Goal: Task Accomplishment & Management: Manage account settings

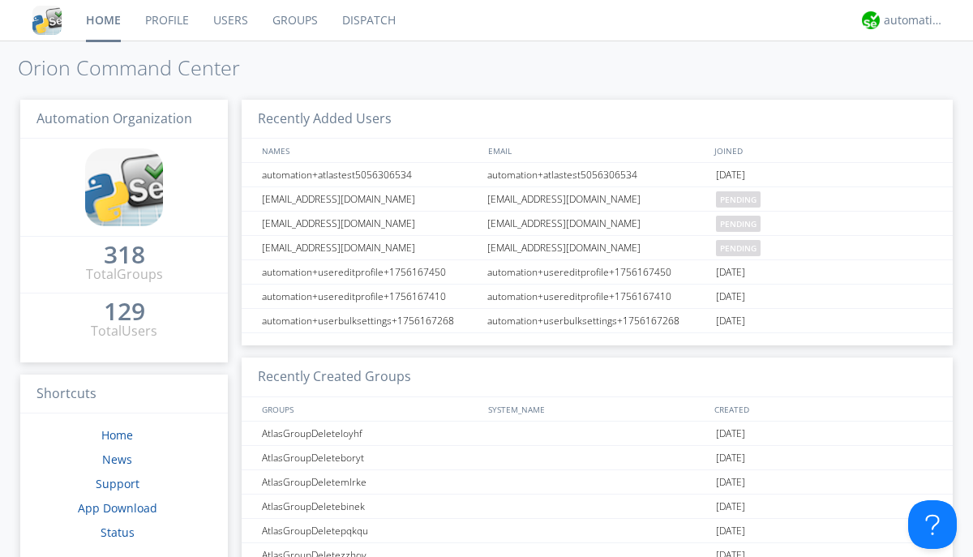
click at [229, 20] on link "Users" at bounding box center [230, 20] width 59 height 41
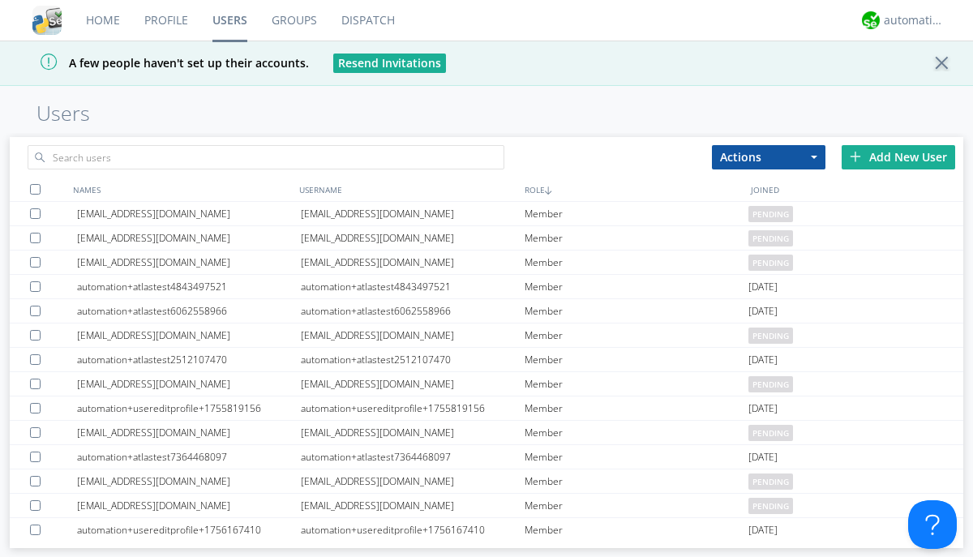
click at [898, 156] on div "Add New User" at bounding box center [897, 157] width 113 height 24
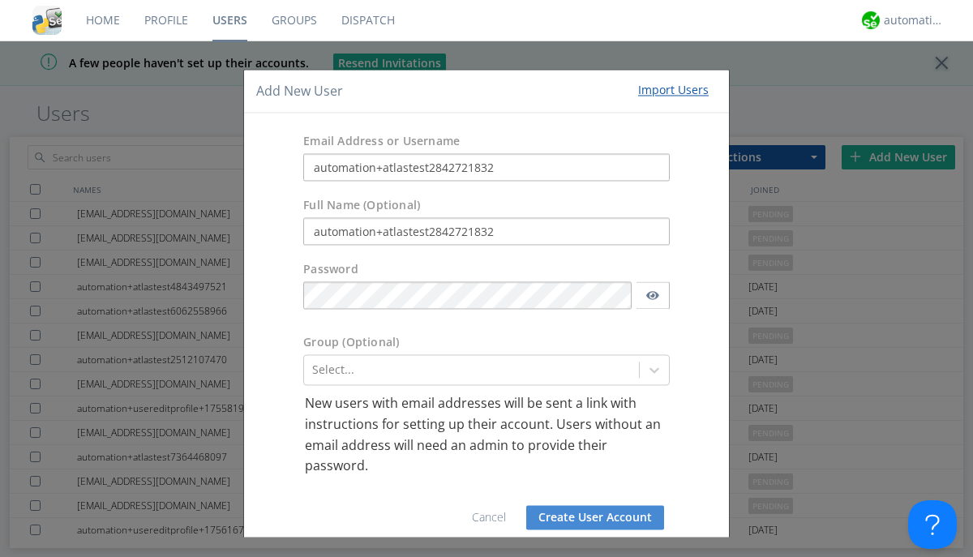
click at [589, 517] on button "Create User Account" at bounding box center [595, 517] width 138 height 24
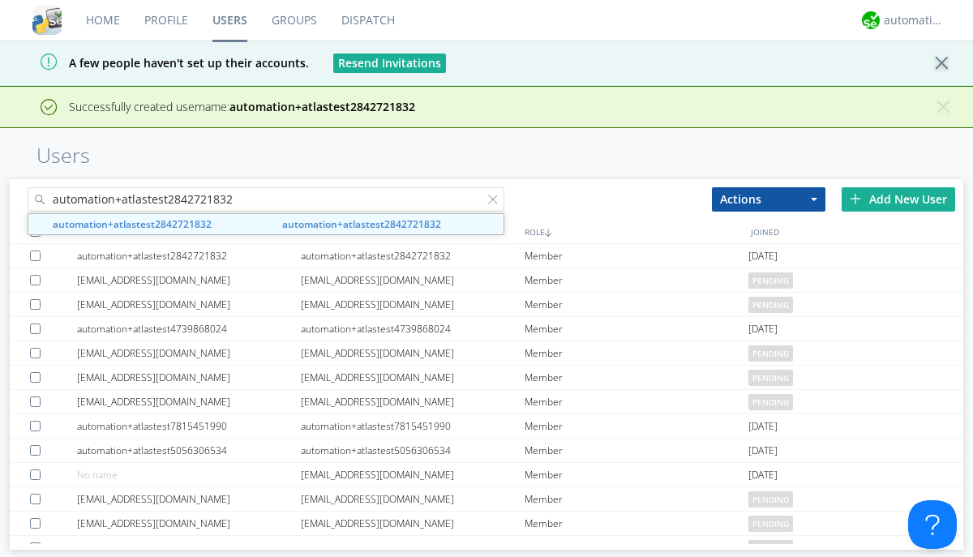
type input "automation+atlastest2842721832"
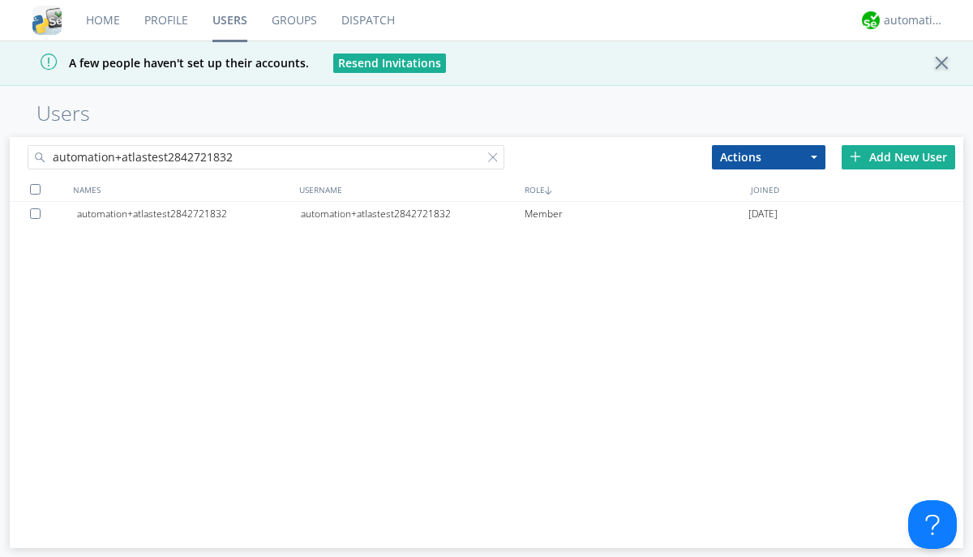
click at [38, 213] on div at bounding box center [38, 213] width 16 height 11
click at [769, 156] on button "Actions" at bounding box center [768, 157] width 113 height 24
click at [0, 0] on link "Edit Settings" at bounding box center [0, 0] width 0 height 0
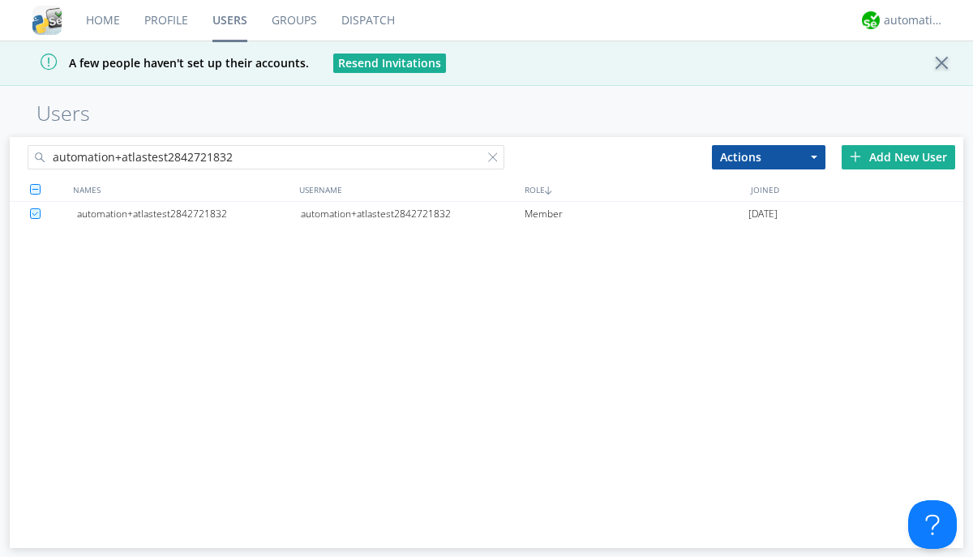
click at [496, 160] on div at bounding box center [496, 160] width 16 height 16
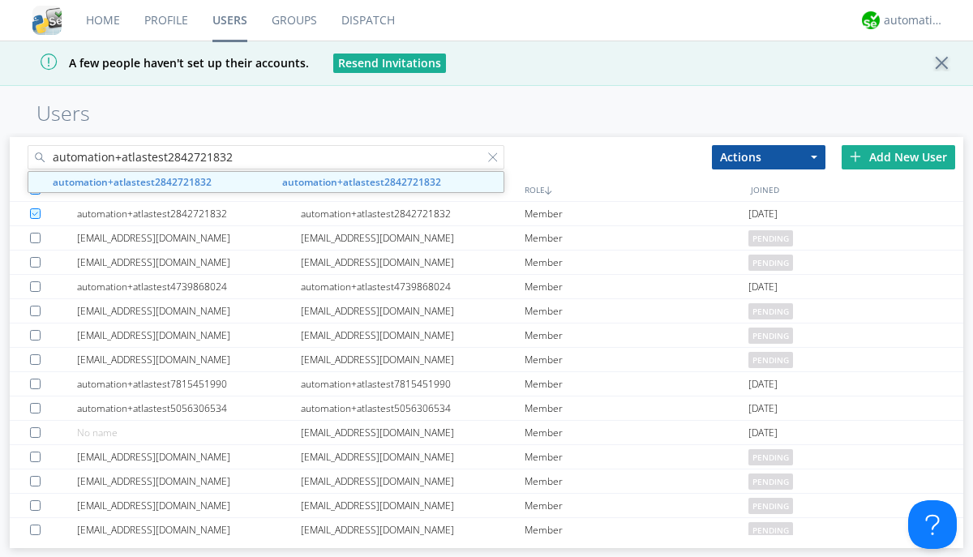
type input "automation+atlastest2842721832"
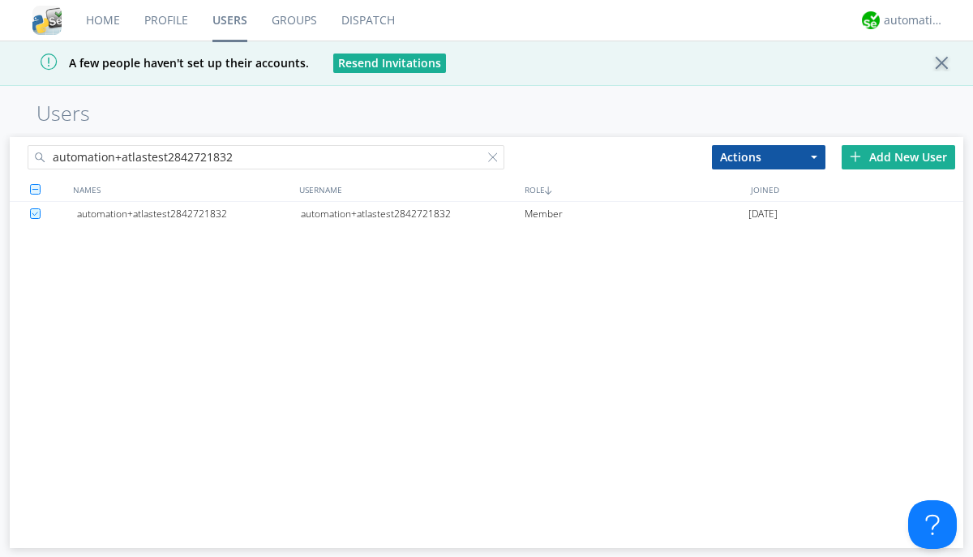
click at [412, 213] on div "automation+atlastest2842721832" at bounding box center [413, 214] width 224 height 24
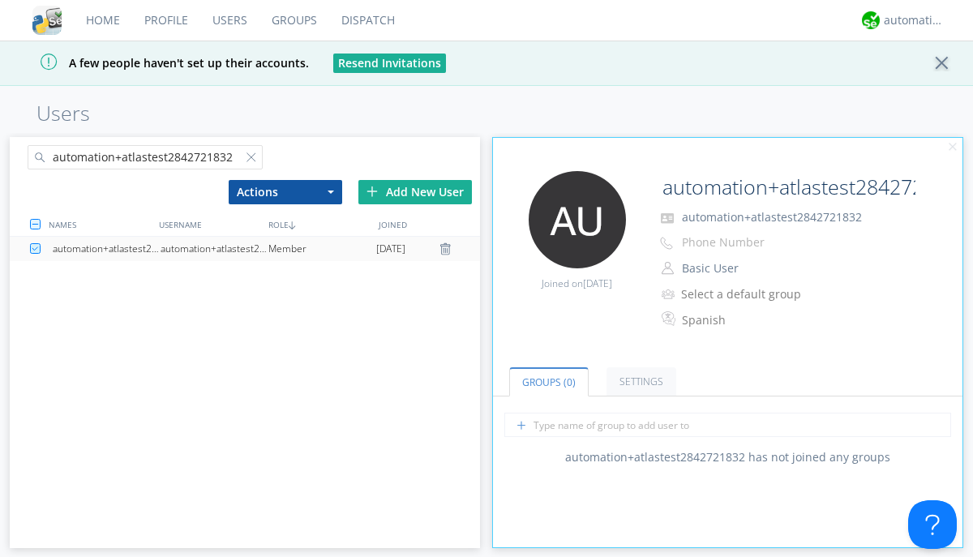
click at [639, 382] on link "Settings" at bounding box center [641, 381] width 70 height 28
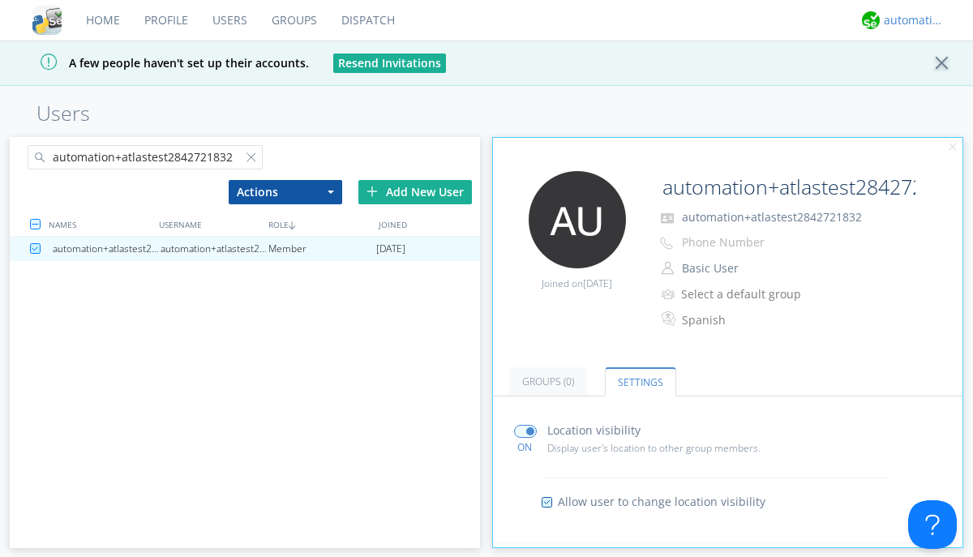
click at [910, 20] on div "automation+atlas" at bounding box center [914, 20] width 61 height 16
